Goal: Transaction & Acquisition: Purchase product/service

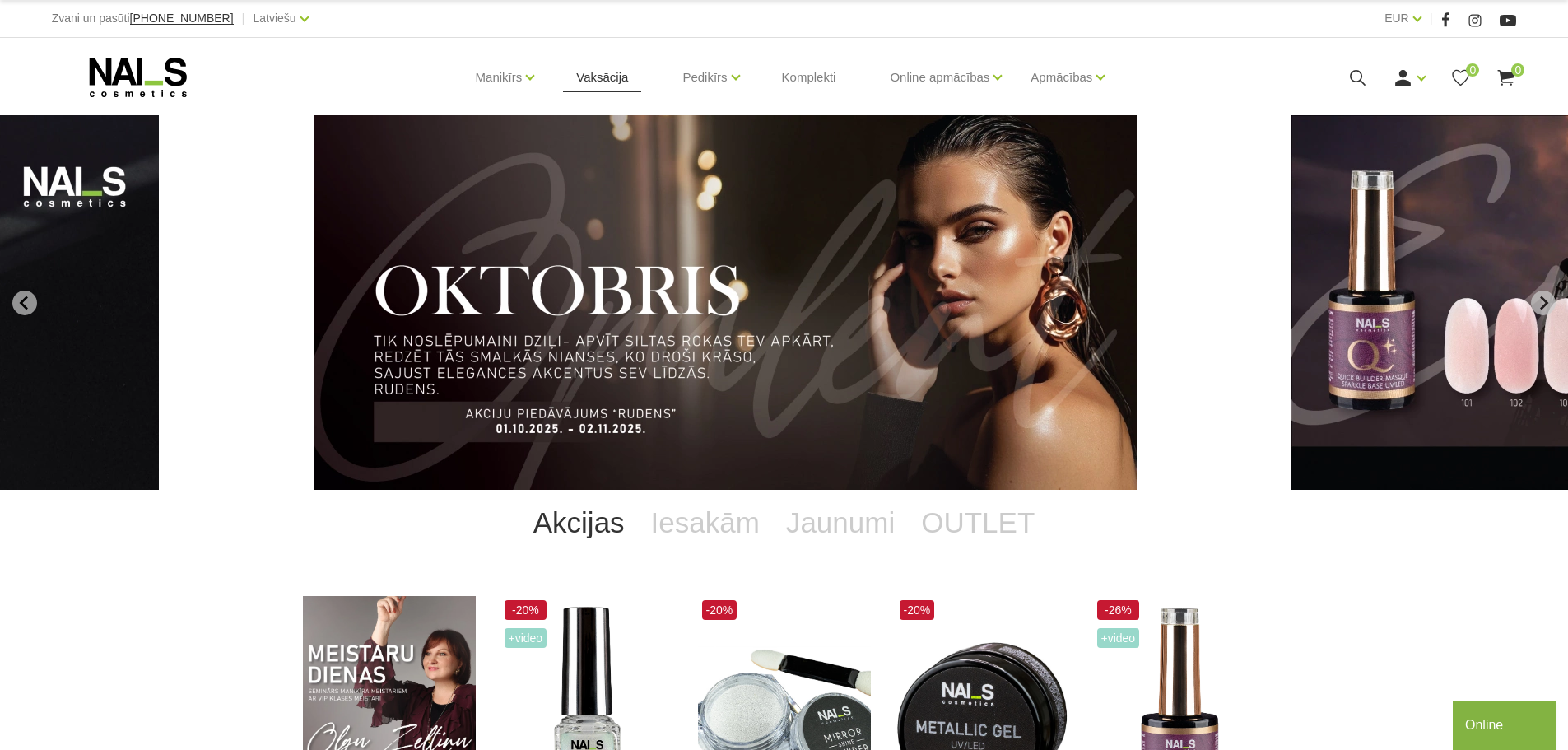
click at [593, 73] on link "Vaksācija" at bounding box center [602, 77] width 78 height 79
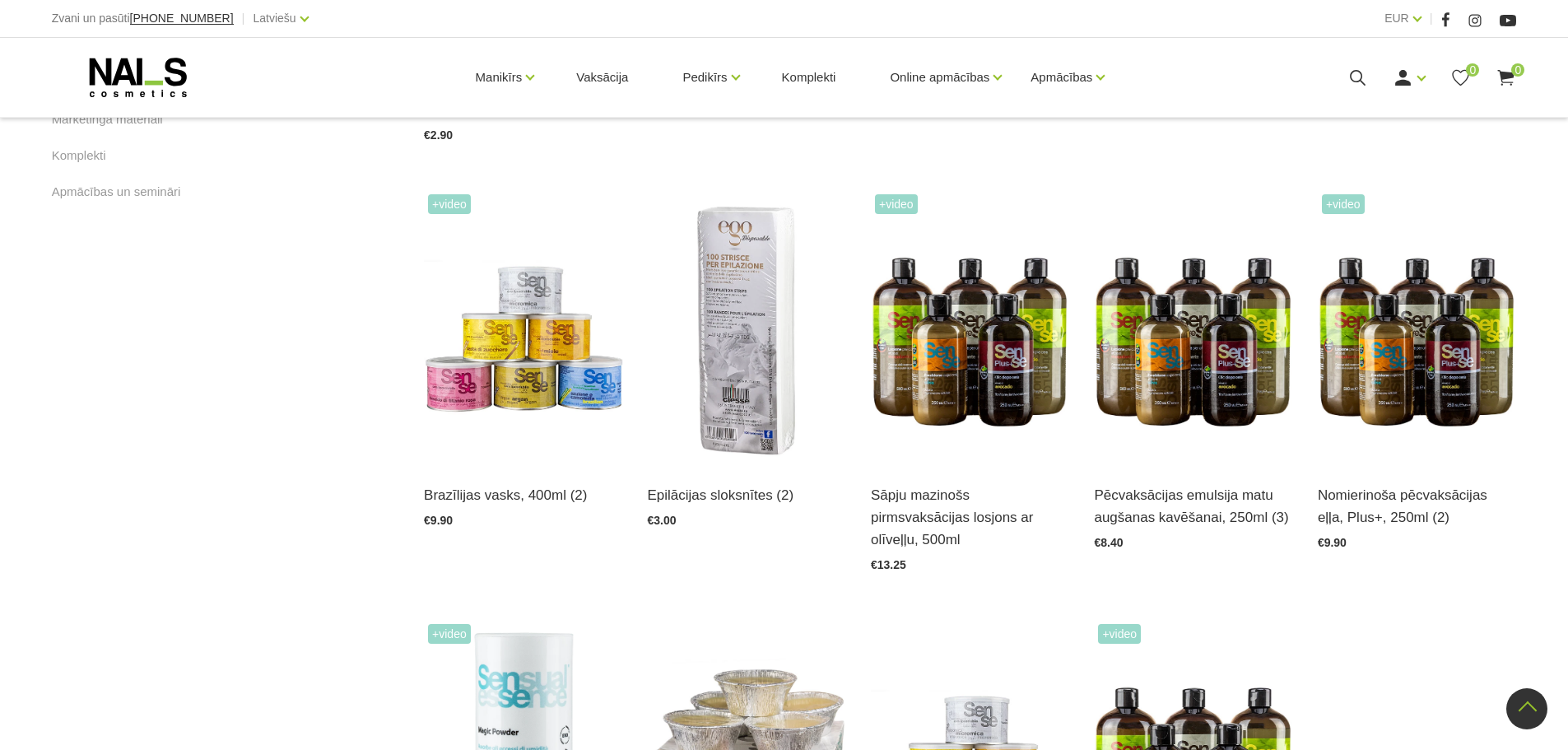
scroll to position [740, 0]
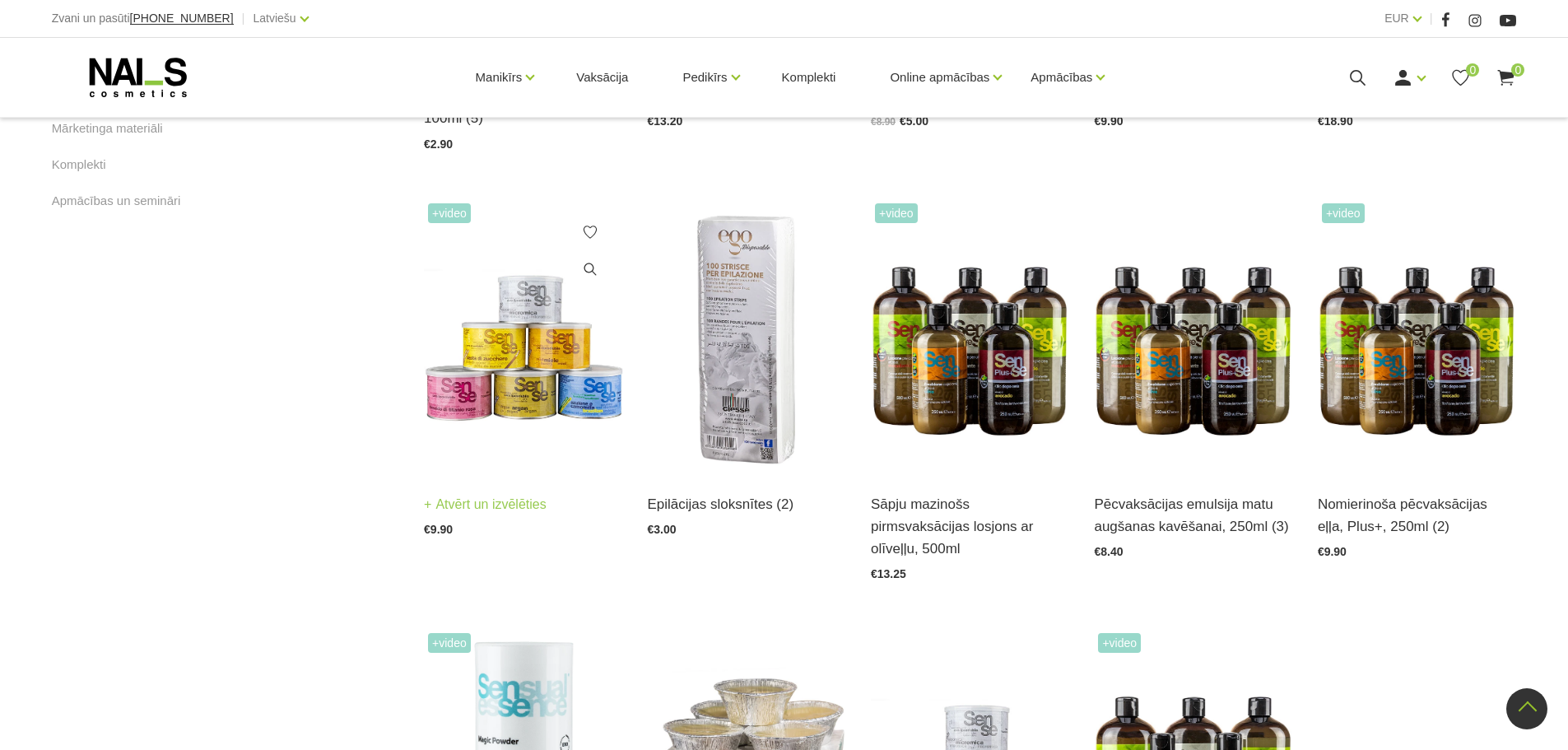
click at [522, 339] on img at bounding box center [523, 335] width 198 height 274
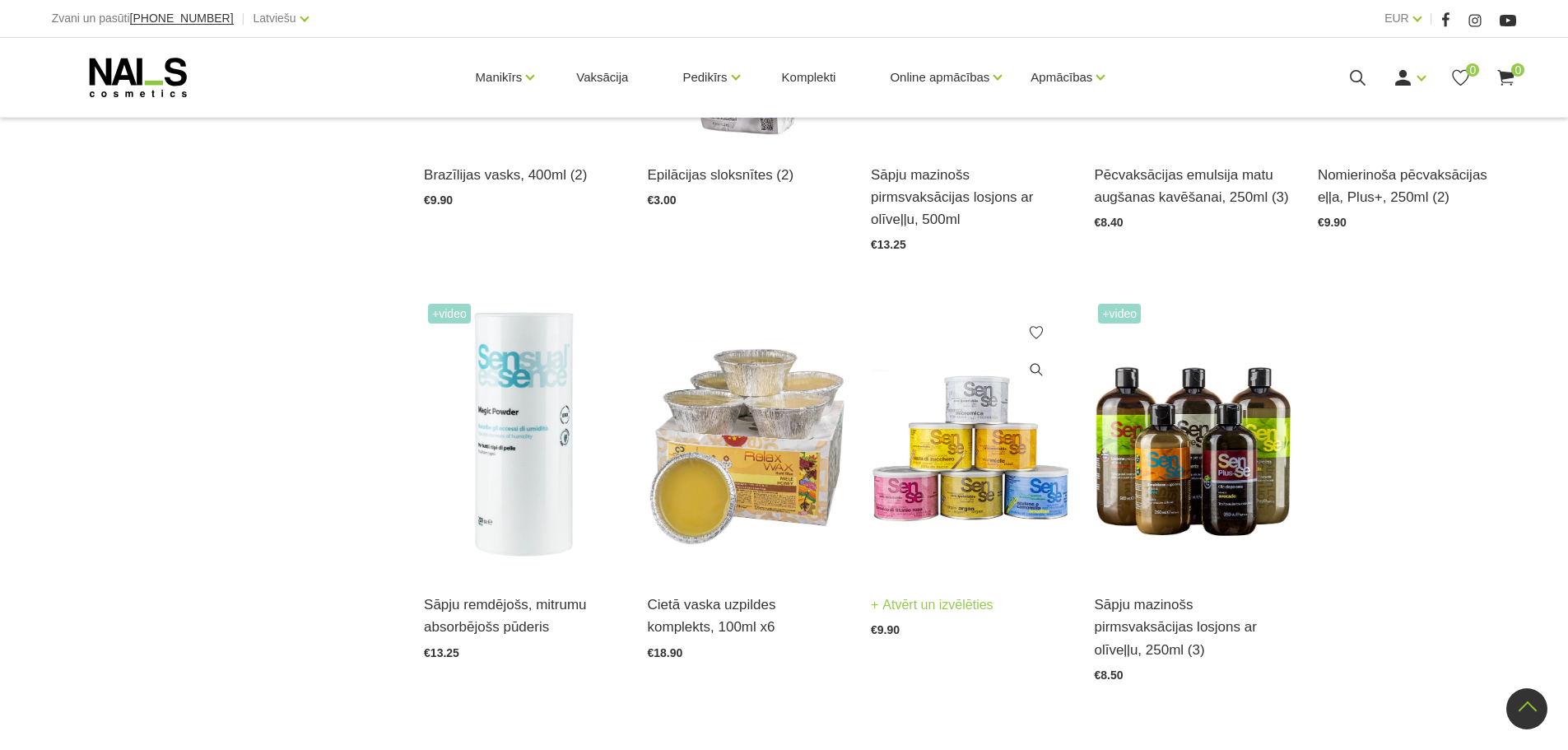
click at [1006, 414] on img at bounding box center [970, 436] width 198 height 274
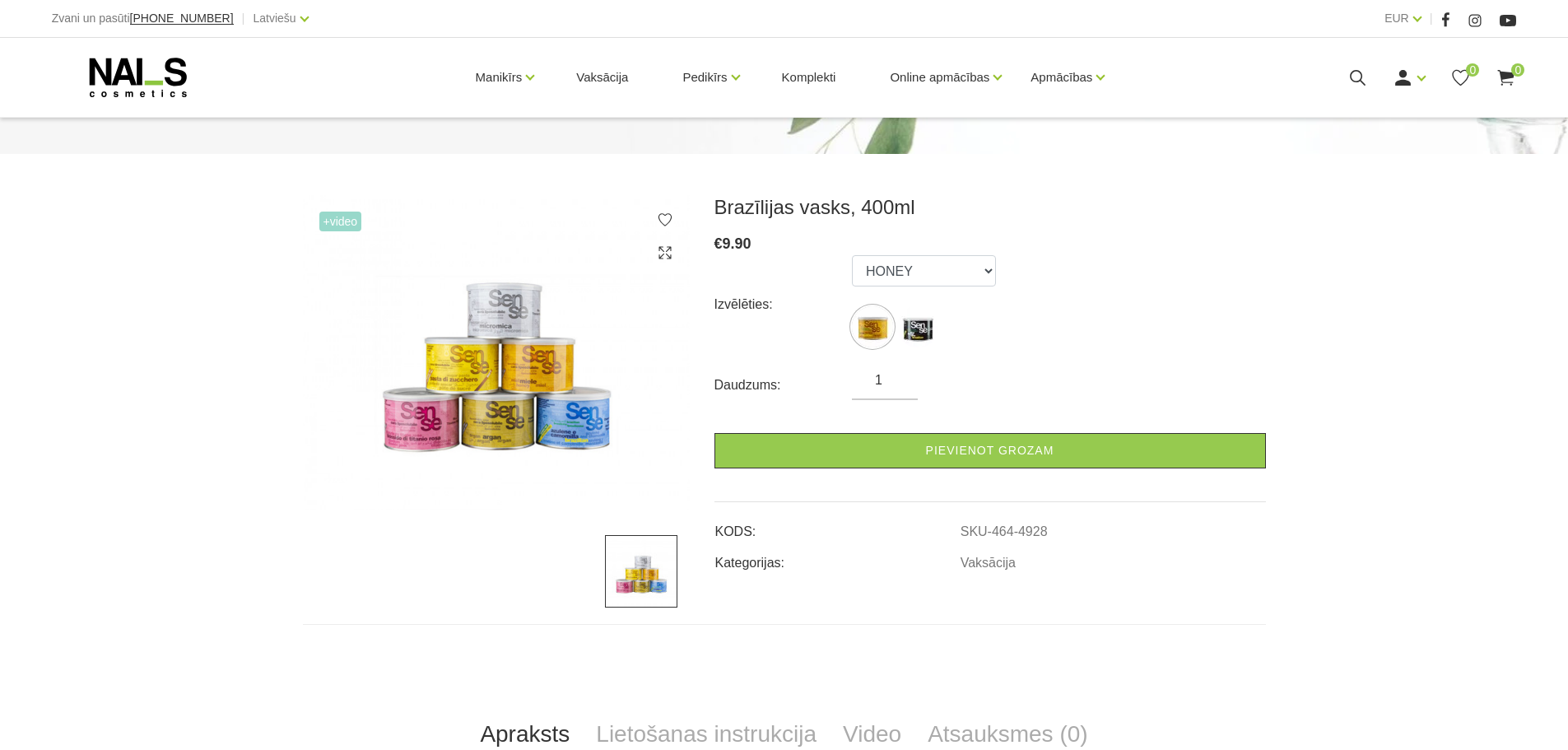
scroll to position [165, 0]
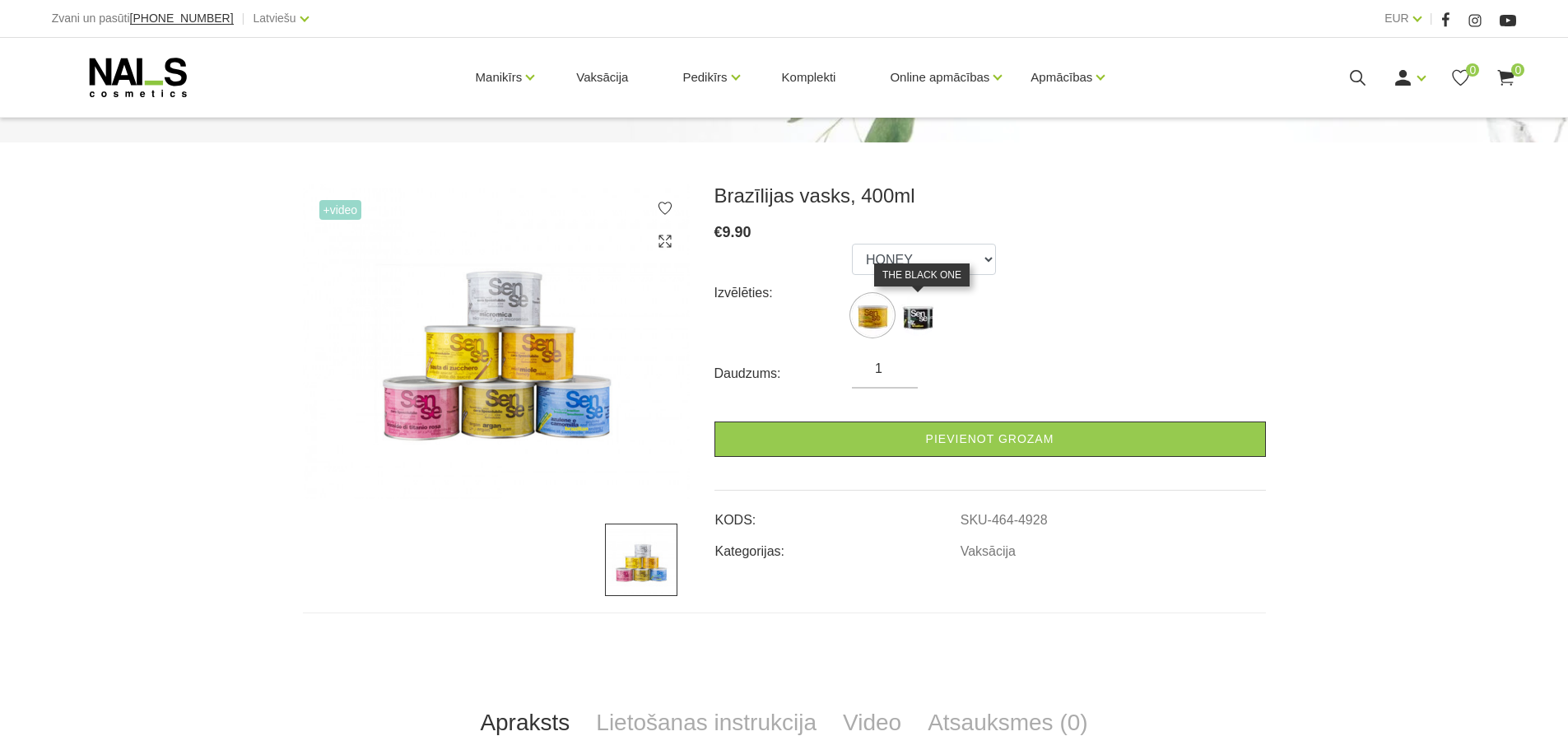
click at [924, 317] on img at bounding box center [917, 314] width 41 height 41
select select "6178"
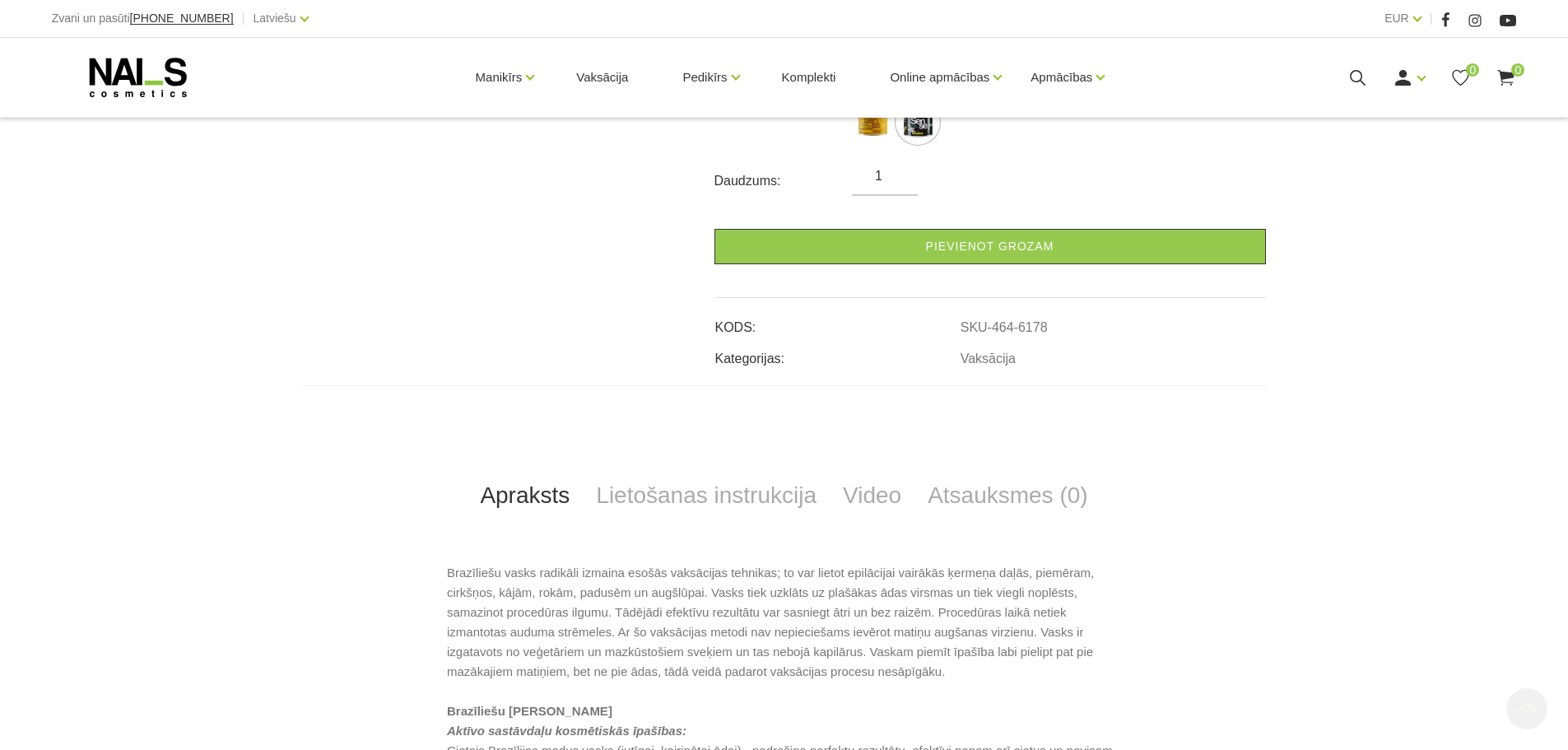
scroll to position [412, 0]
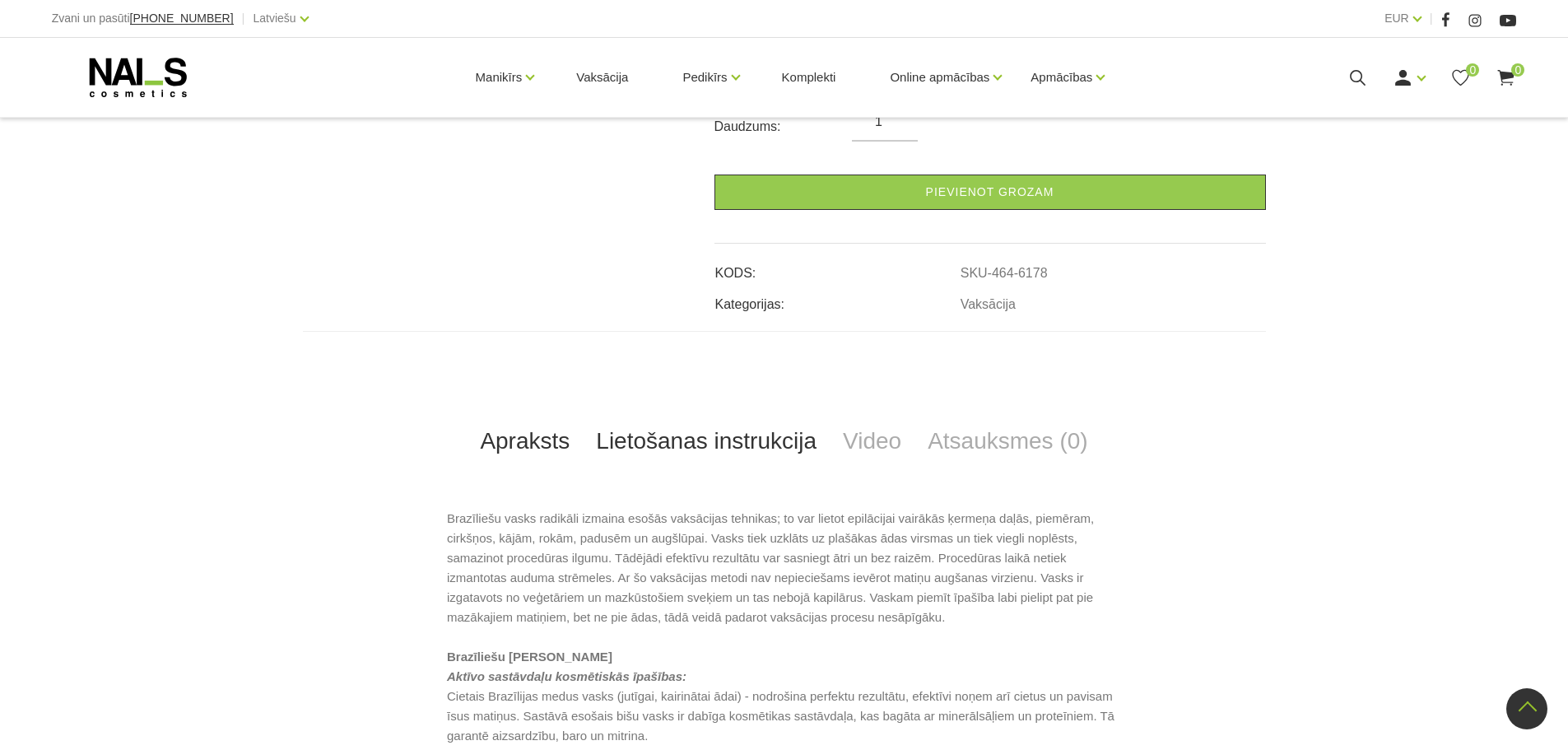
click at [711, 440] on link "Lietošanas instrukcija" at bounding box center [706, 440] width 247 height 54
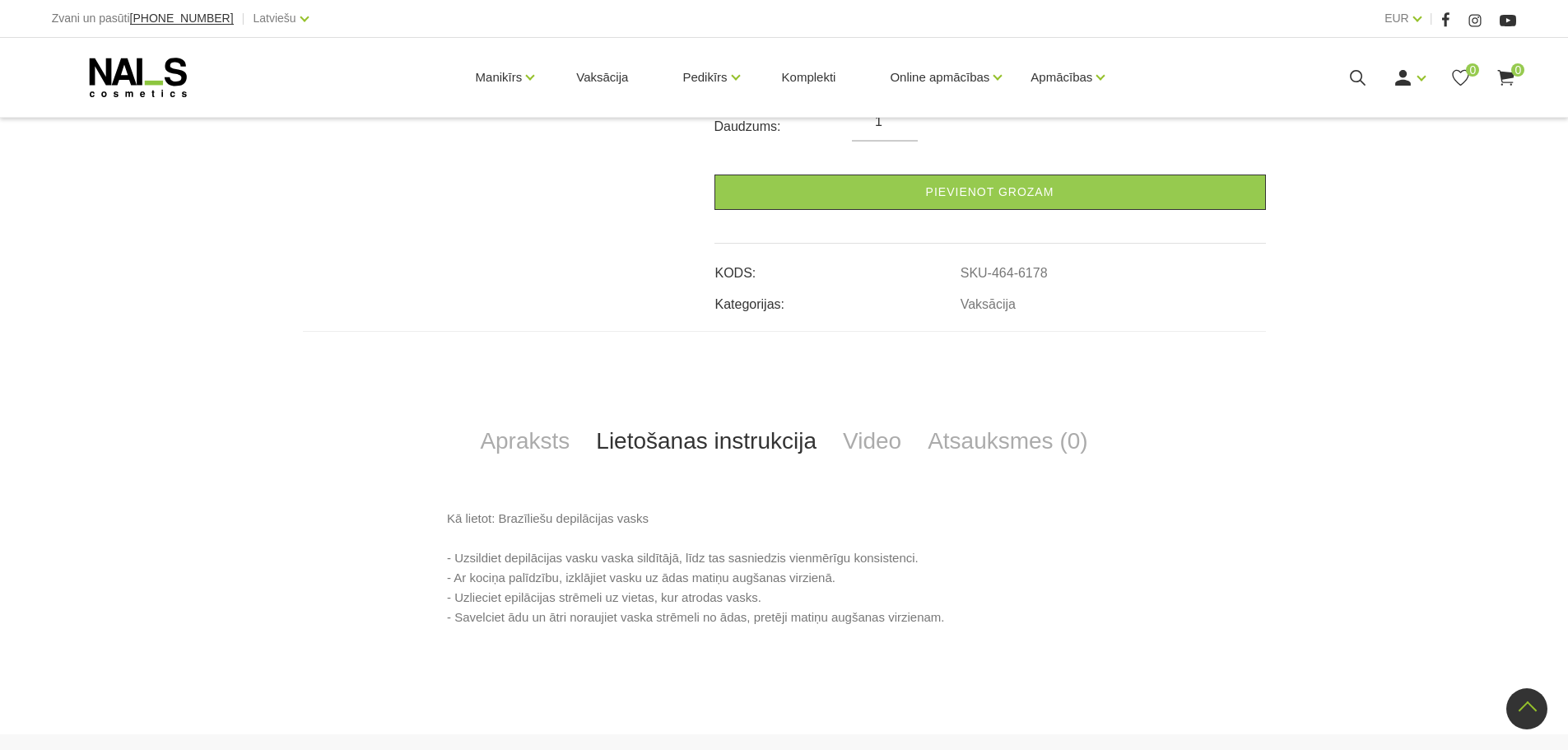
scroll to position [0, 0]
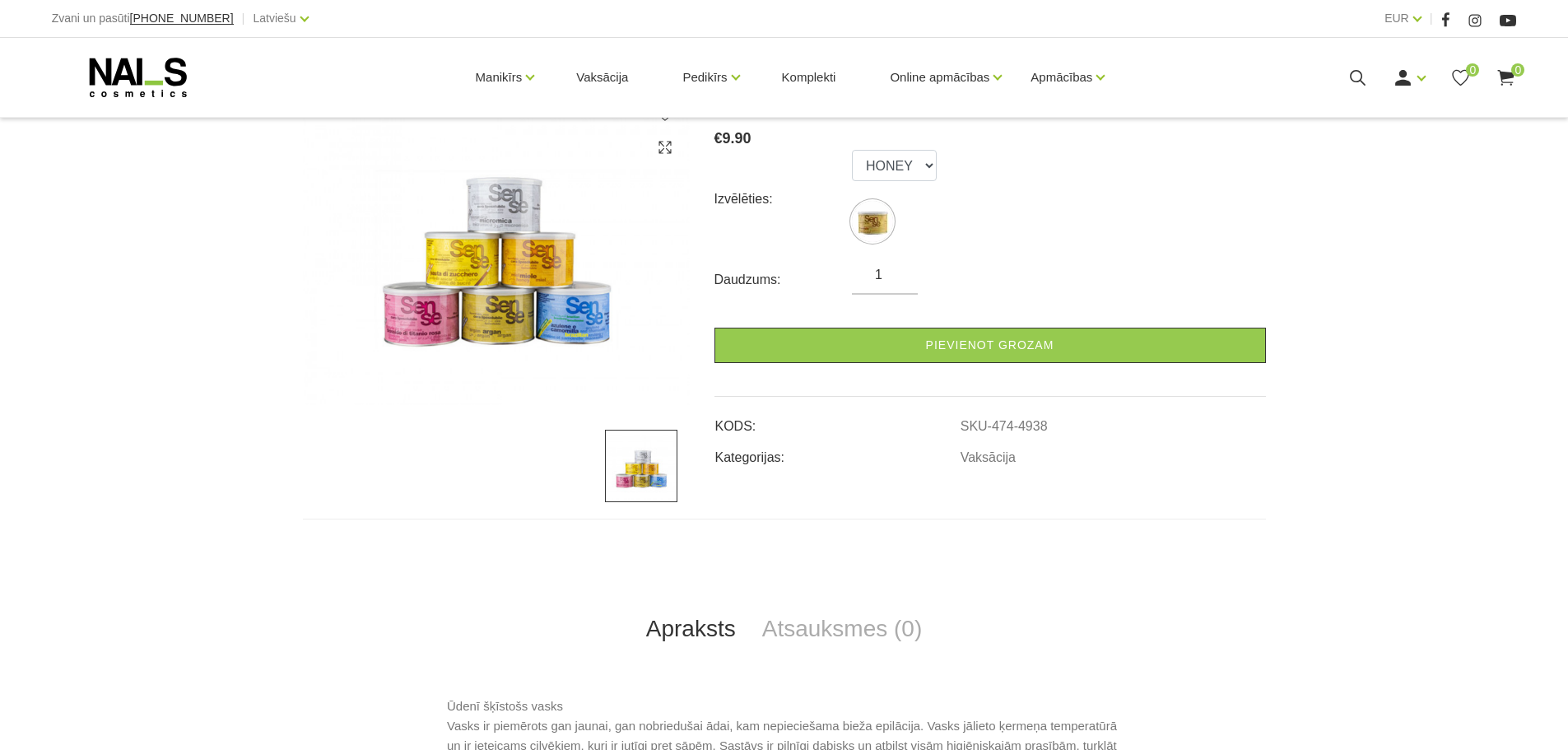
scroll to position [329, 0]
